Goal: Task Accomplishment & Management: Complete application form

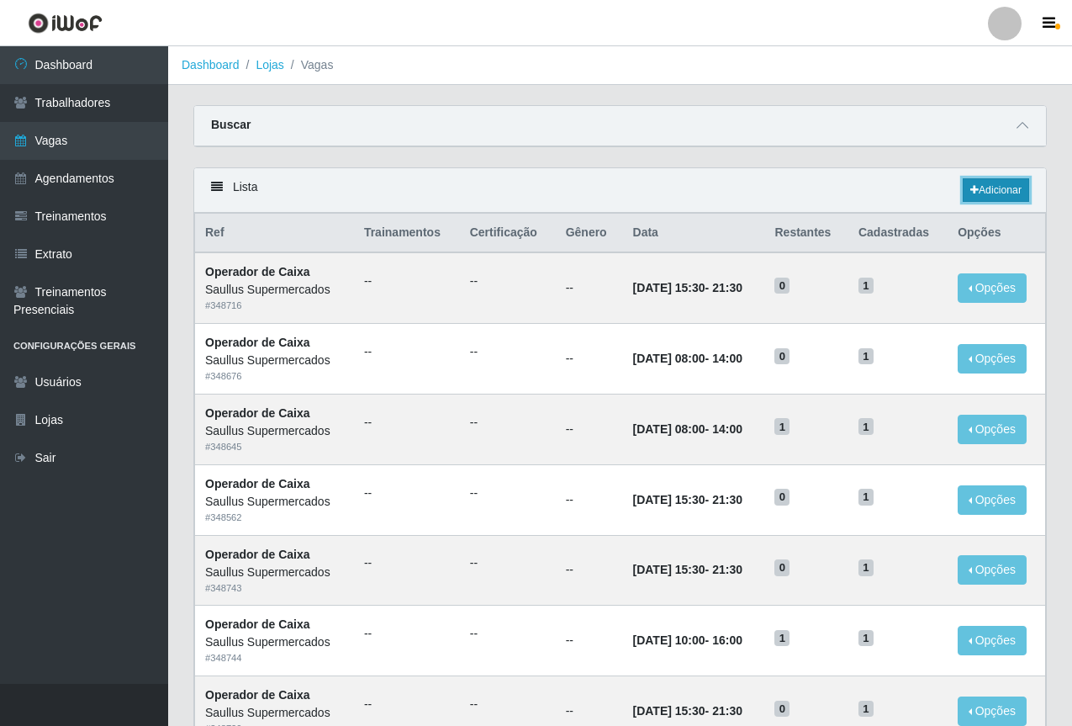
click at [991, 186] on link "Adicionar" at bounding box center [996, 190] width 66 height 24
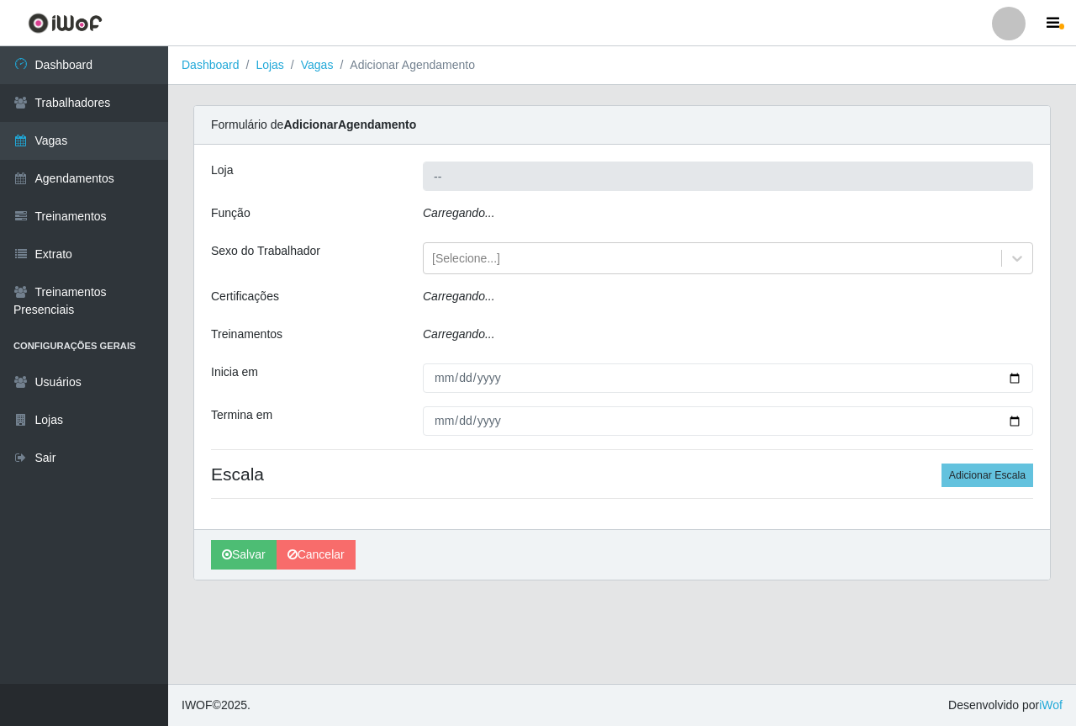
type input "Saullus Supermercados"
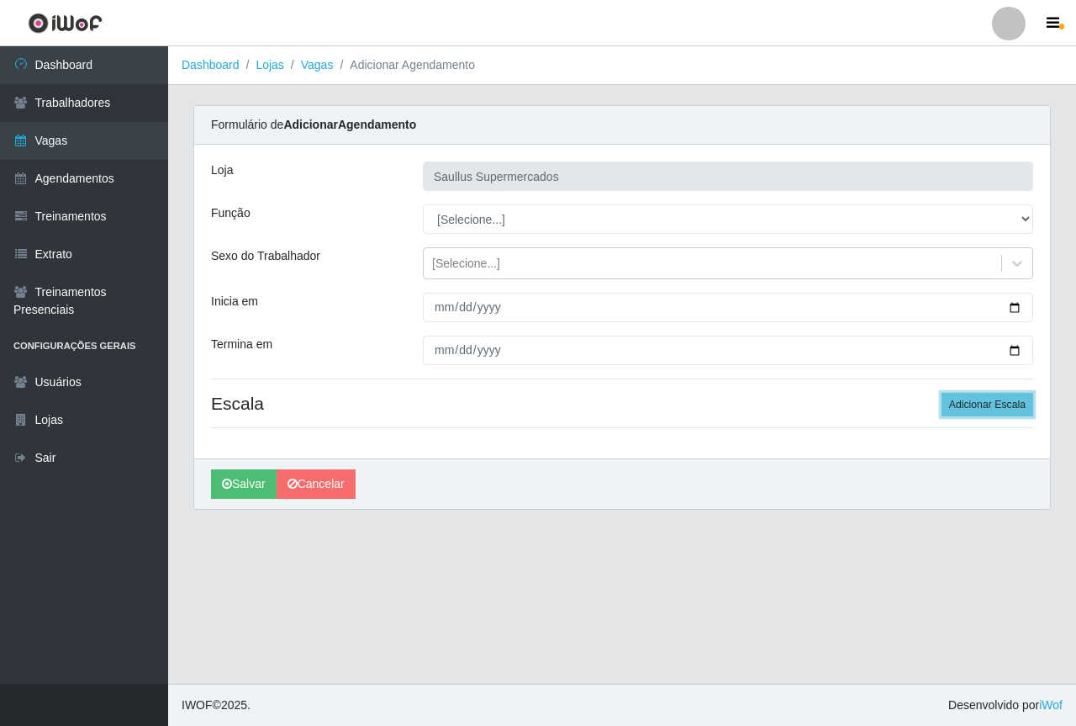
drag, startPoint x: 969, startPoint y: 399, endPoint x: 913, endPoint y: 423, distance: 60.3
click at [969, 400] on button "Adicionar Escala" at bounding box center [988, 405] width 92 height 24
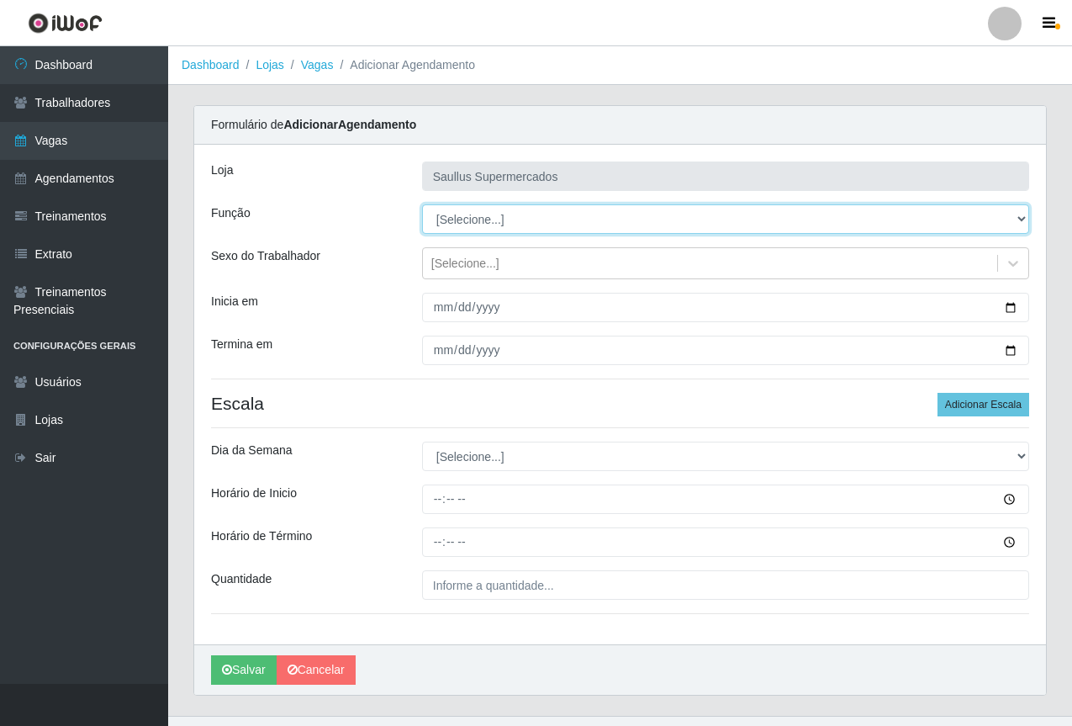
click at [507, 220] on select "[Selecione...] ASG ASG + ASG ++ Balconista de Açougue Balconista de Açougue + B…" at bounding box center [725, 218] width 607 height 29
select select "116"
click at [422, 204] on select "[Selecione...] ASG ASG + ASG ++ Balconista de Açougue Balconista de Açougue + B…" at bounding box center [725, 218] width 607 height 29
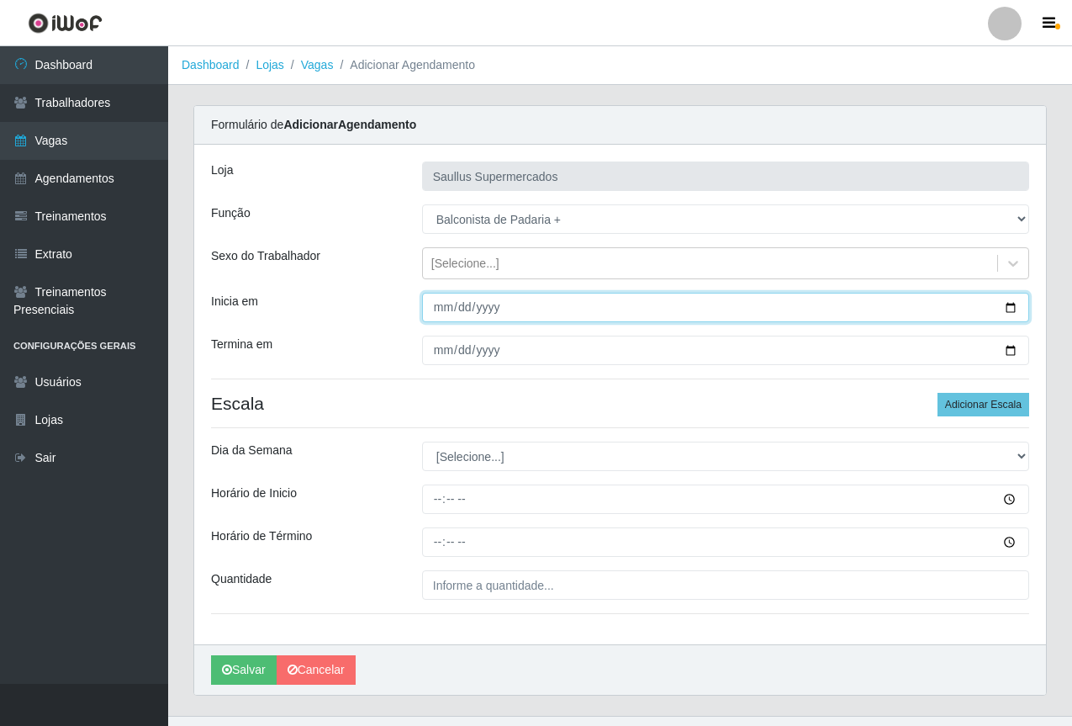
drag, startPoint x: 444, startPoint y: 299, endPoint x: 446, endPoint y: 309, distance: 10.2
click at [444, 300] on input "Inicia em" at bounding box center [725, 307] width 607 height 29
type input "[DATE]"
click at [440, 311] on input "[DATE]" at bounding box center [725, 307] width 607 height 29
type input "[DATE]"
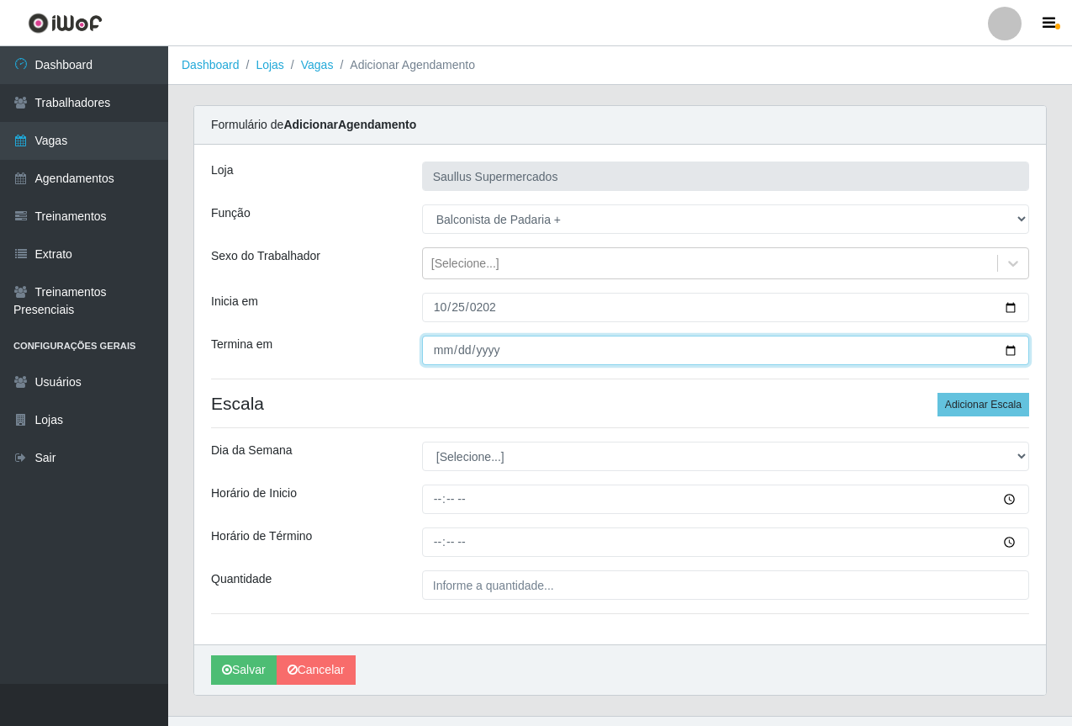
click at [446, 354] on input "Termina em" at bounding box center [725, 350] width 607 height 29
type input "[DATE]"
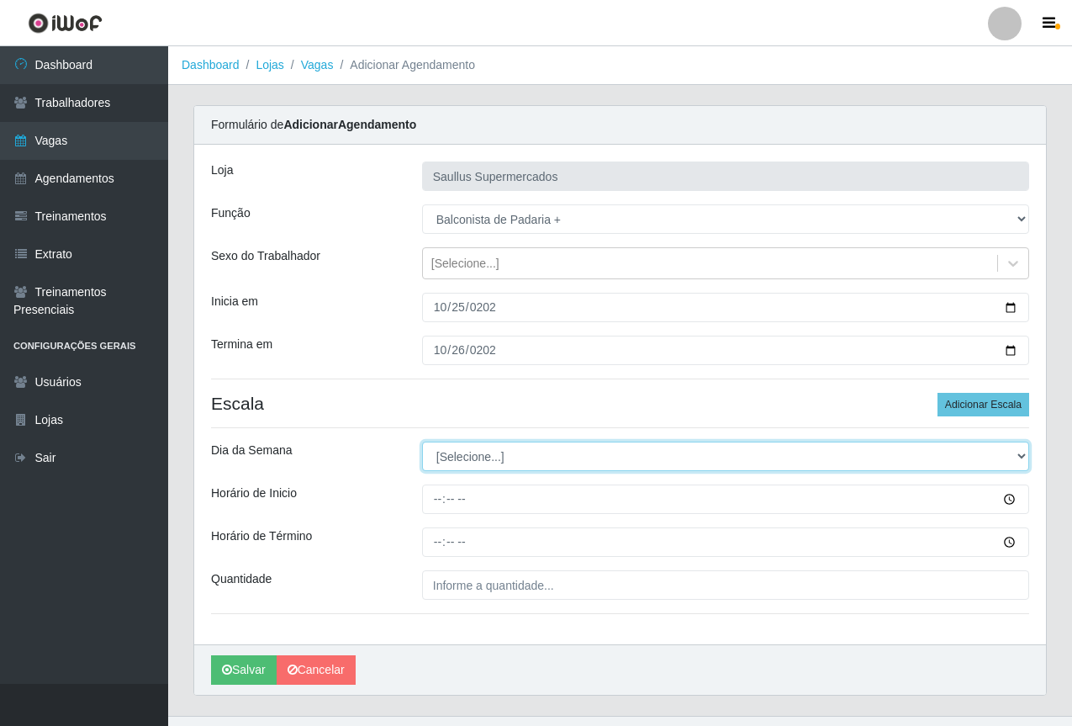
click at [605, 453] on select "[Selecione...] Segunda Terça Quarta Quinta Sexta Sábado Domingo" at bounding box center [725, 455] width 607 height 29
select select "0"
click at [422, 441] on select "[Selecione...] Segunda Terça Quarta Quinta Sexta Sábado Domingo" at bounding box center [725, 455] width 607 height 29
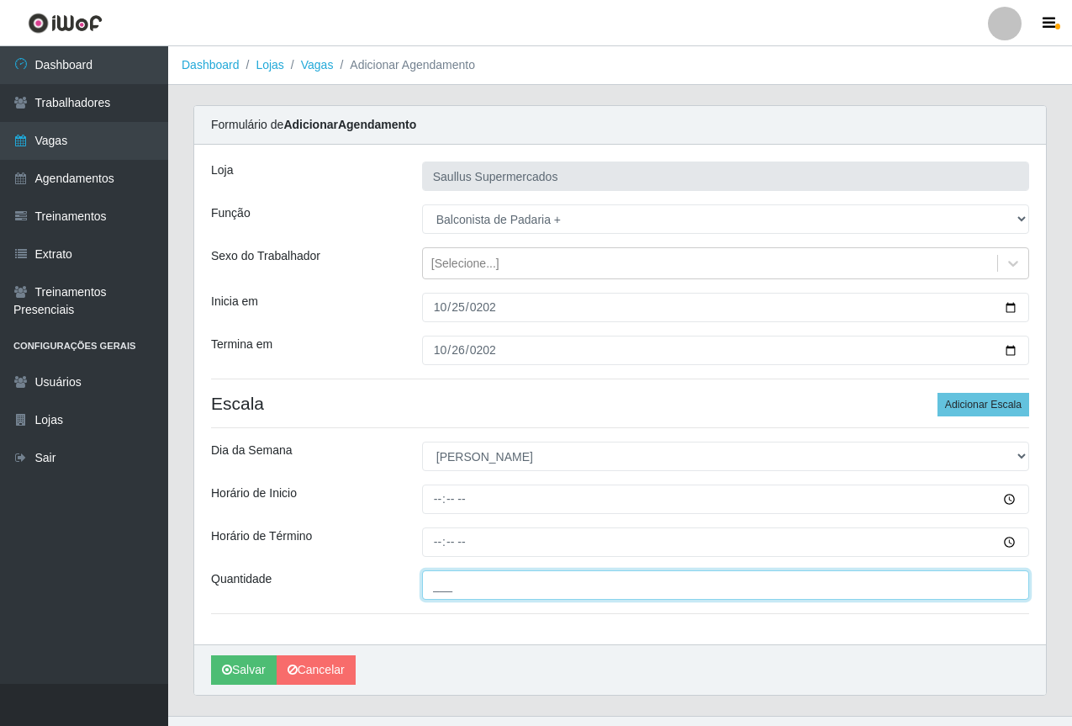
click at [485, 584] on input "___" at bounding box center [725, 584] width 607 height 29
type input "1__"
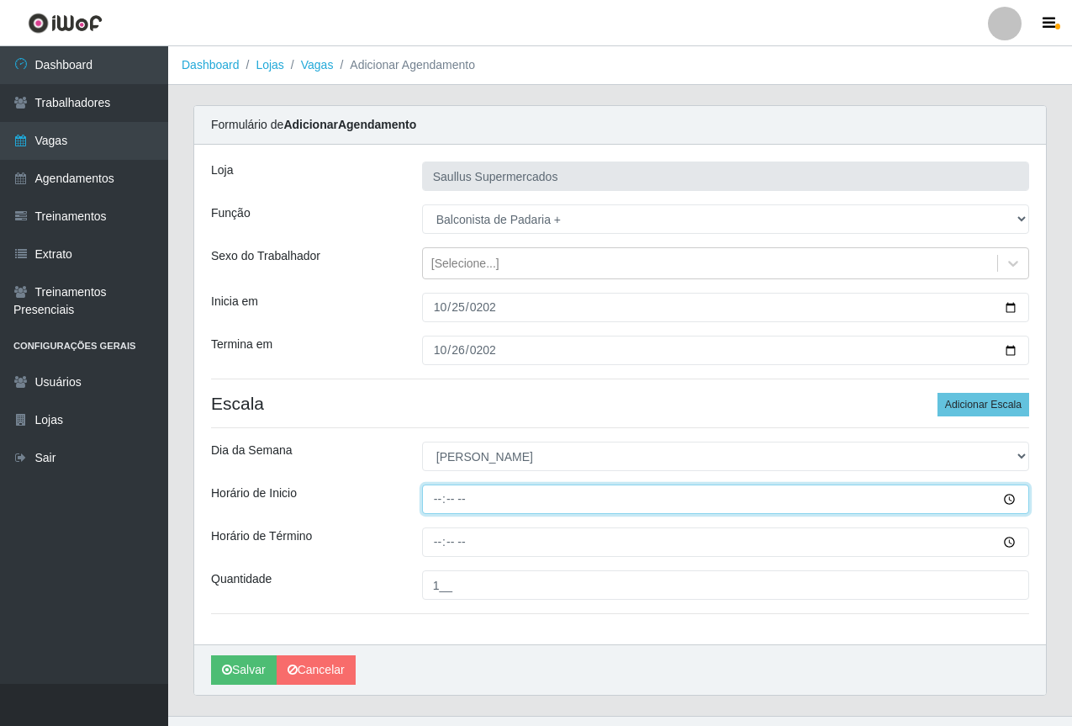
click at [434, 501] on input "Horário de Inicio" at bounding box center [725, 498] width 607 height 29
type input "07:00"
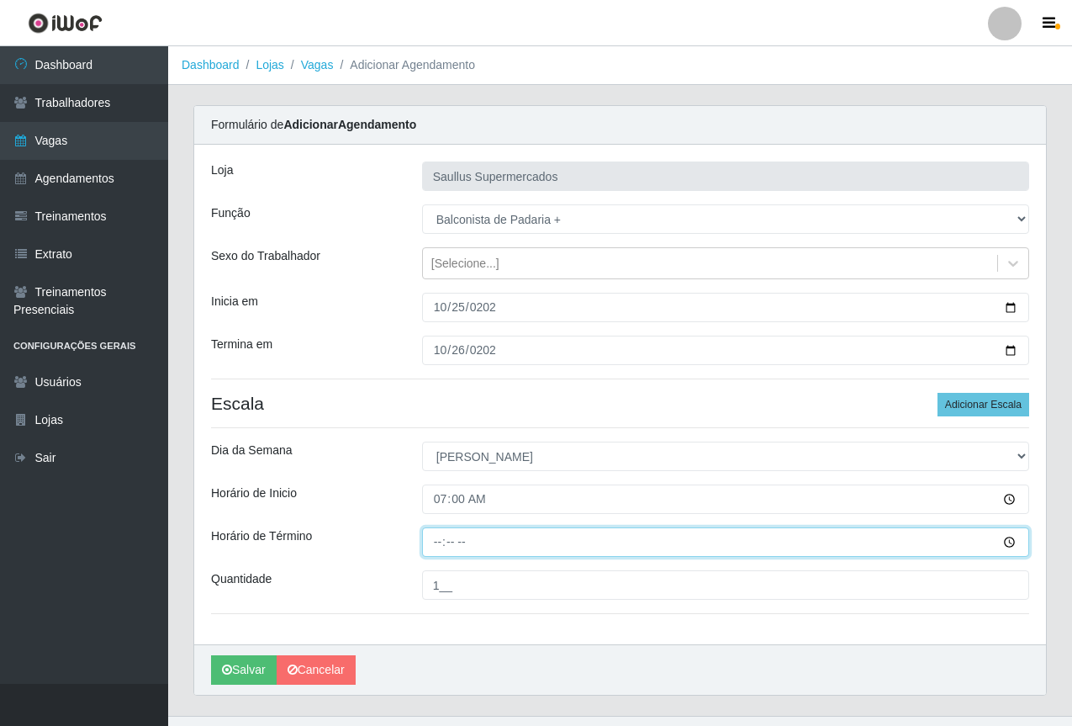
click at [439, 547] on input "Horário de Término" at bounding box center [725, 541] width 607 height 29
type input "13:00"
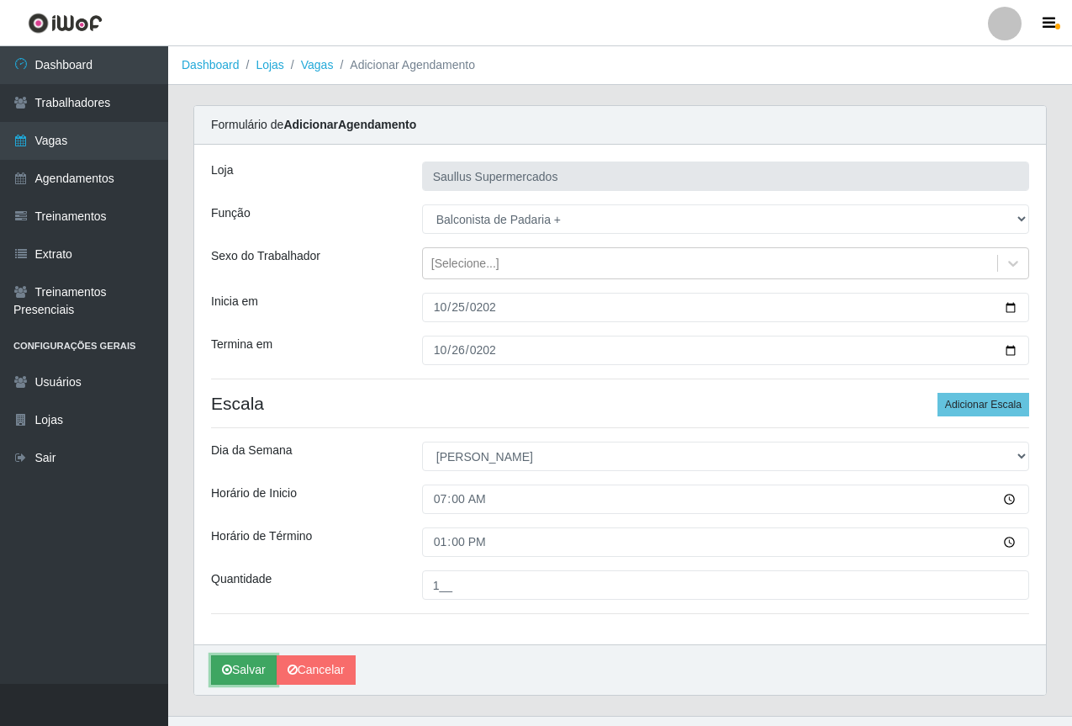
click at [238, 674] on button "Salvar" at bounding box center [244, 669] width 66 height 29
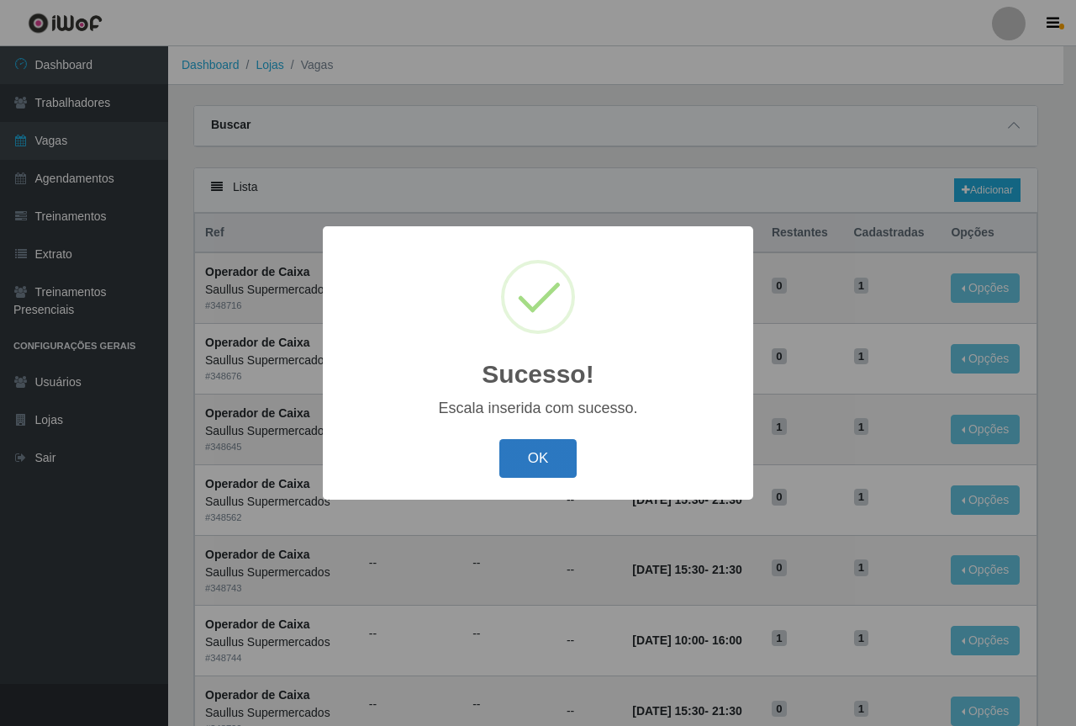
click at [547, 452] on button "OK" at bounding box center [539, 459] width 78 height 40
